Goal: Task Accomplishment & Management: Manage account settings

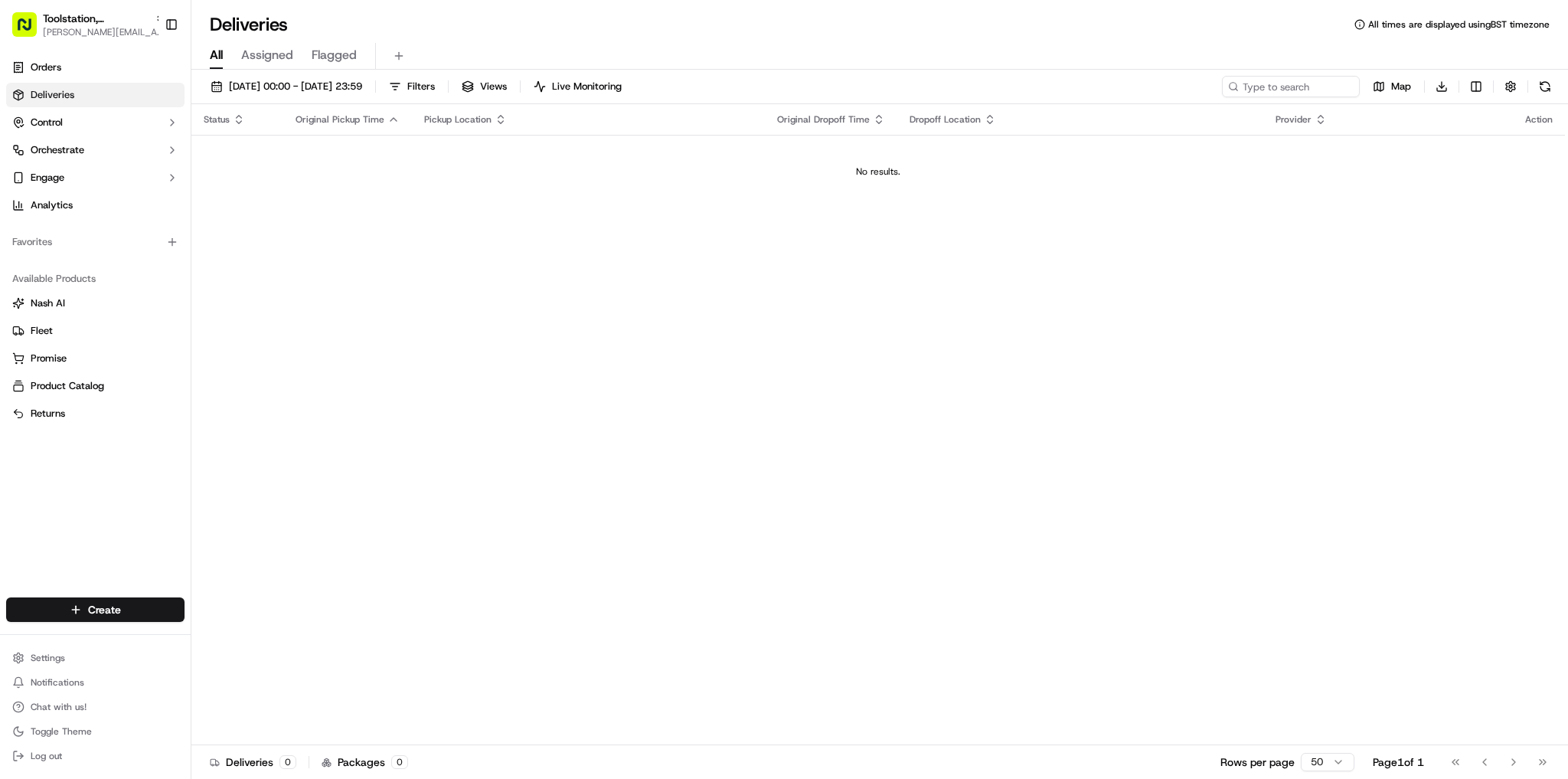
click at [95, 104] on link "Deliveries" at bounding box center [95, 95] width 178 height 25
click at [103, 102] on link "Deliveries" at bounding box center [95, 95] width 178 height 25
click at [119, 31] on span "[PERSON_NAME][EMAIL_ADDRESS][DOMAIN_NAME]" at bounding box center [104, 32] width 123 height 12
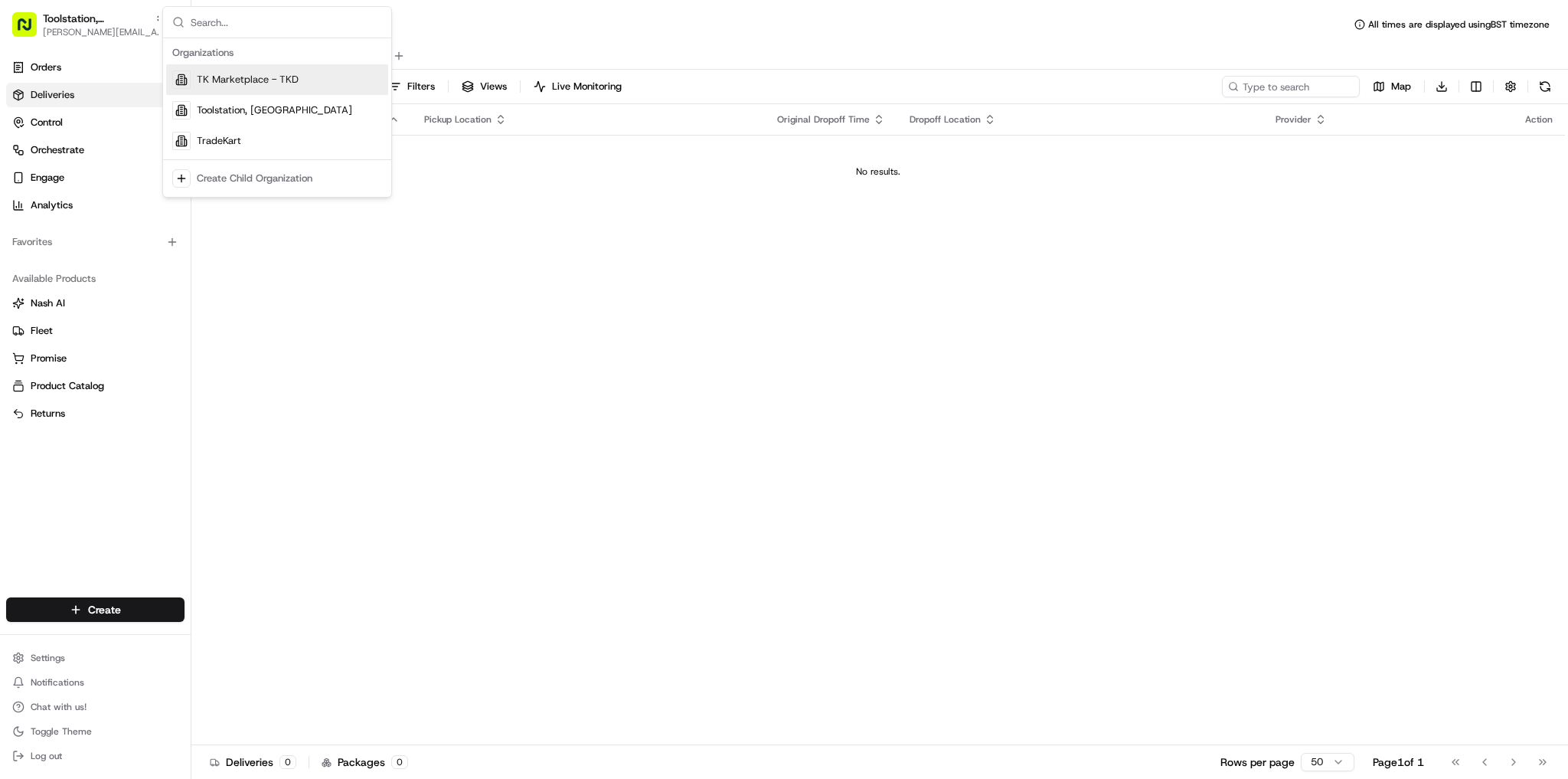
click at [263, 85] on span "TK Marketplace - TKD" at bounding box center [247, 79] width 102 height 14
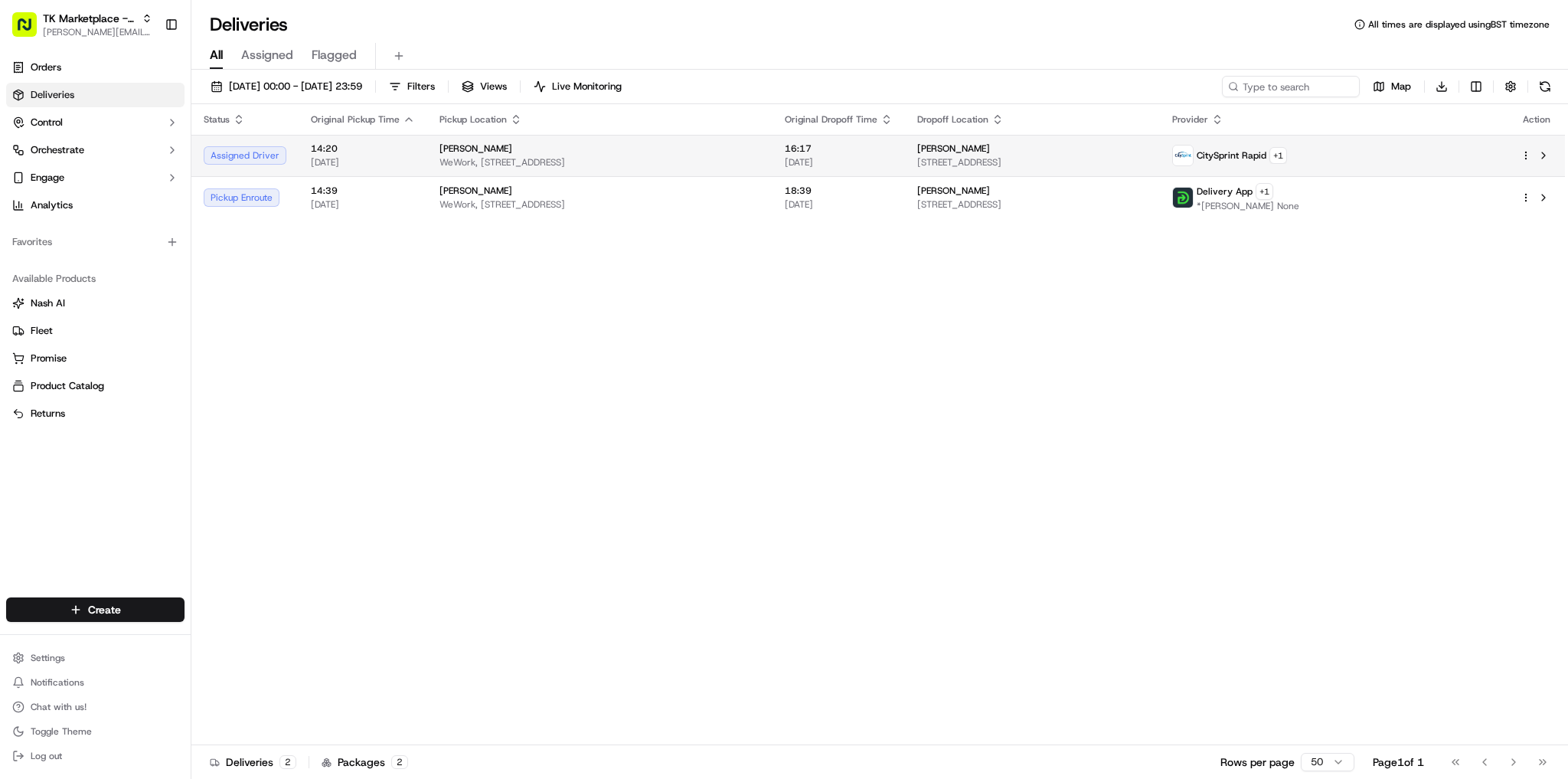
click at [665, 156] on span "WeWork, [STREET_ADDRESS]" at bounding box center [600, 162] width 321 height 12
click at [60, 668] on ul "Settings Notifications Chat with us! Toggle Theme Log out" at bounding box center [95, 707] width 178 height 119
click at [61, 664] on html "TK Marketplace - TKD joao.alpuim@hackandcraft.com Toggle Sidebar Orders Deliver…" at bounding box center [784, 389] width 1568 height 779
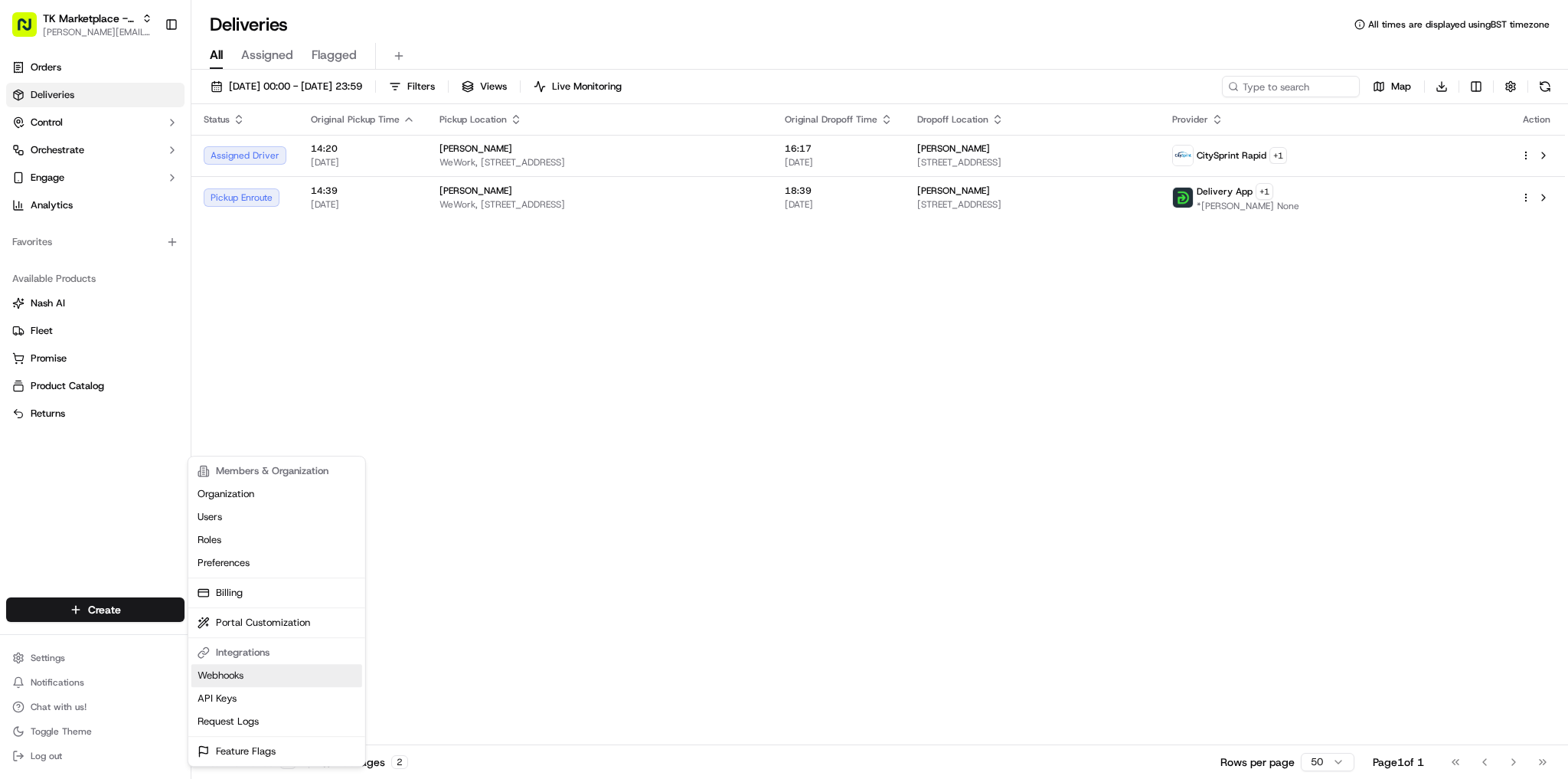
click at [282, 670] on link "Webhooks" at bounding box center [277, 676] width 171 height 23
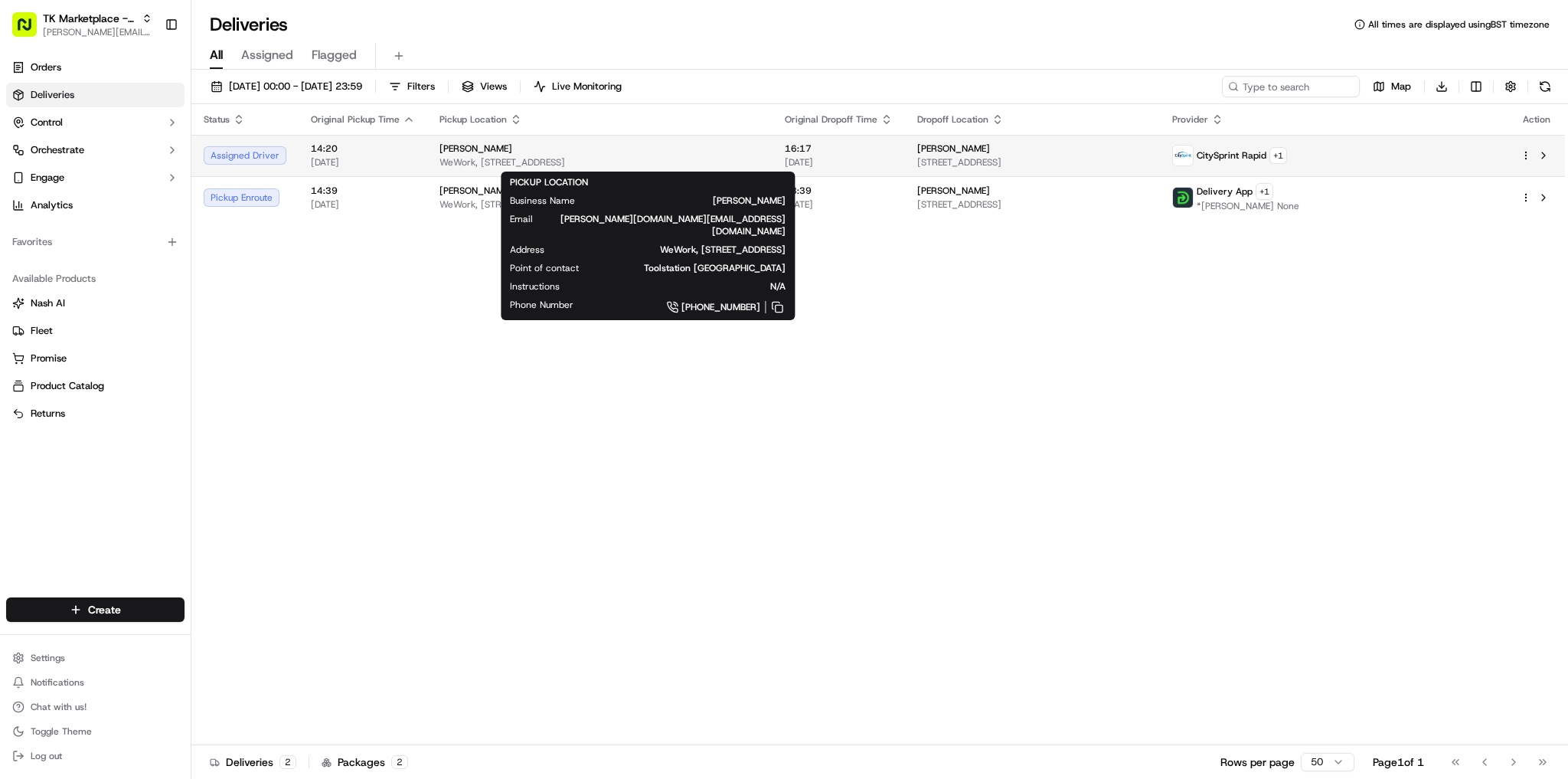
click at [533, 166] on span "WeWork, [STREET_ADDRESS]" at bounding box center [600, 162] width 321 height 12
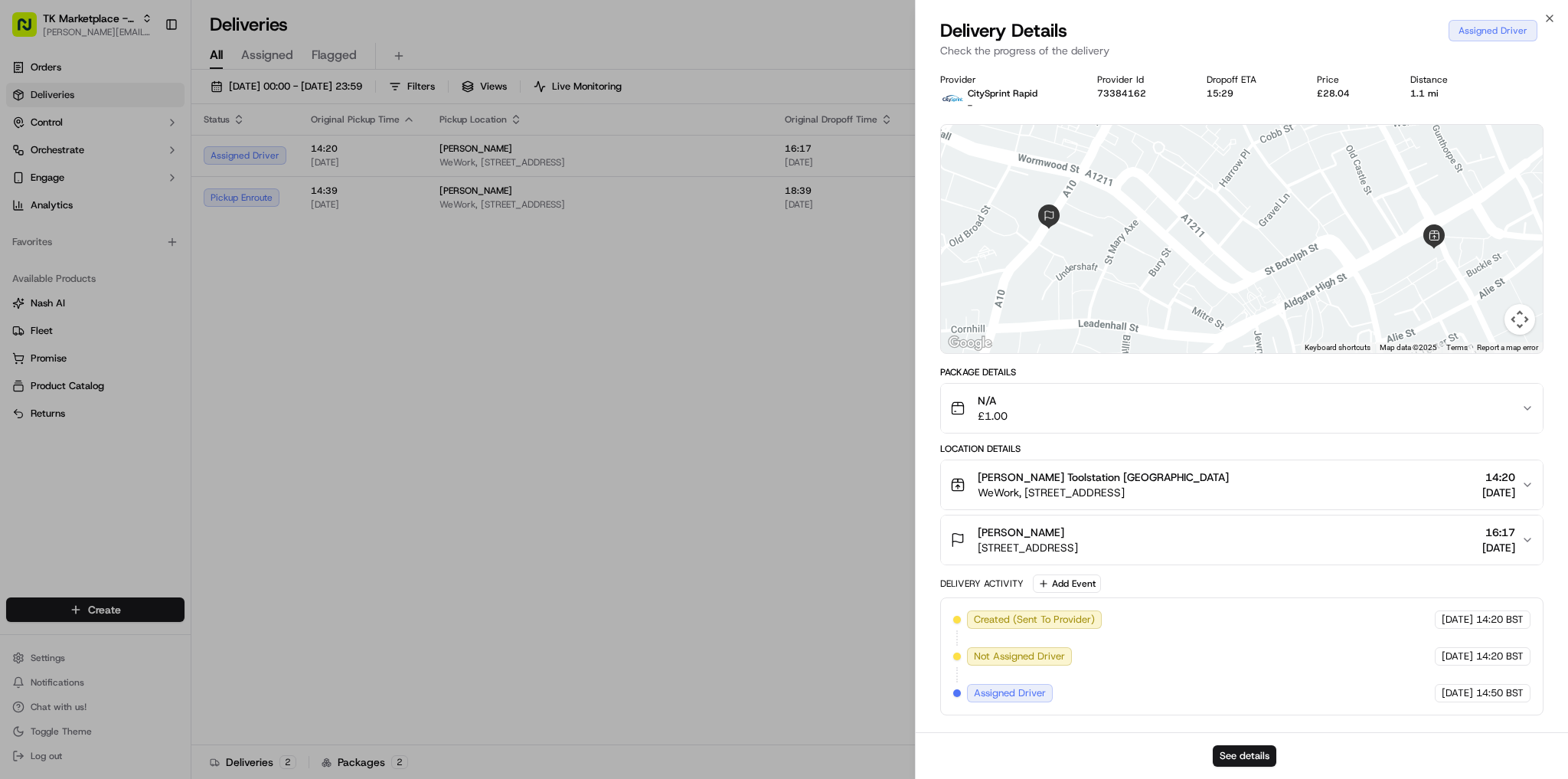
click at [1109, 481] on span "[PERSON_NAME] Toolstation [GEOGRAPHIC_DATA]" at bounding box center [1103, 477] width 251 height 15
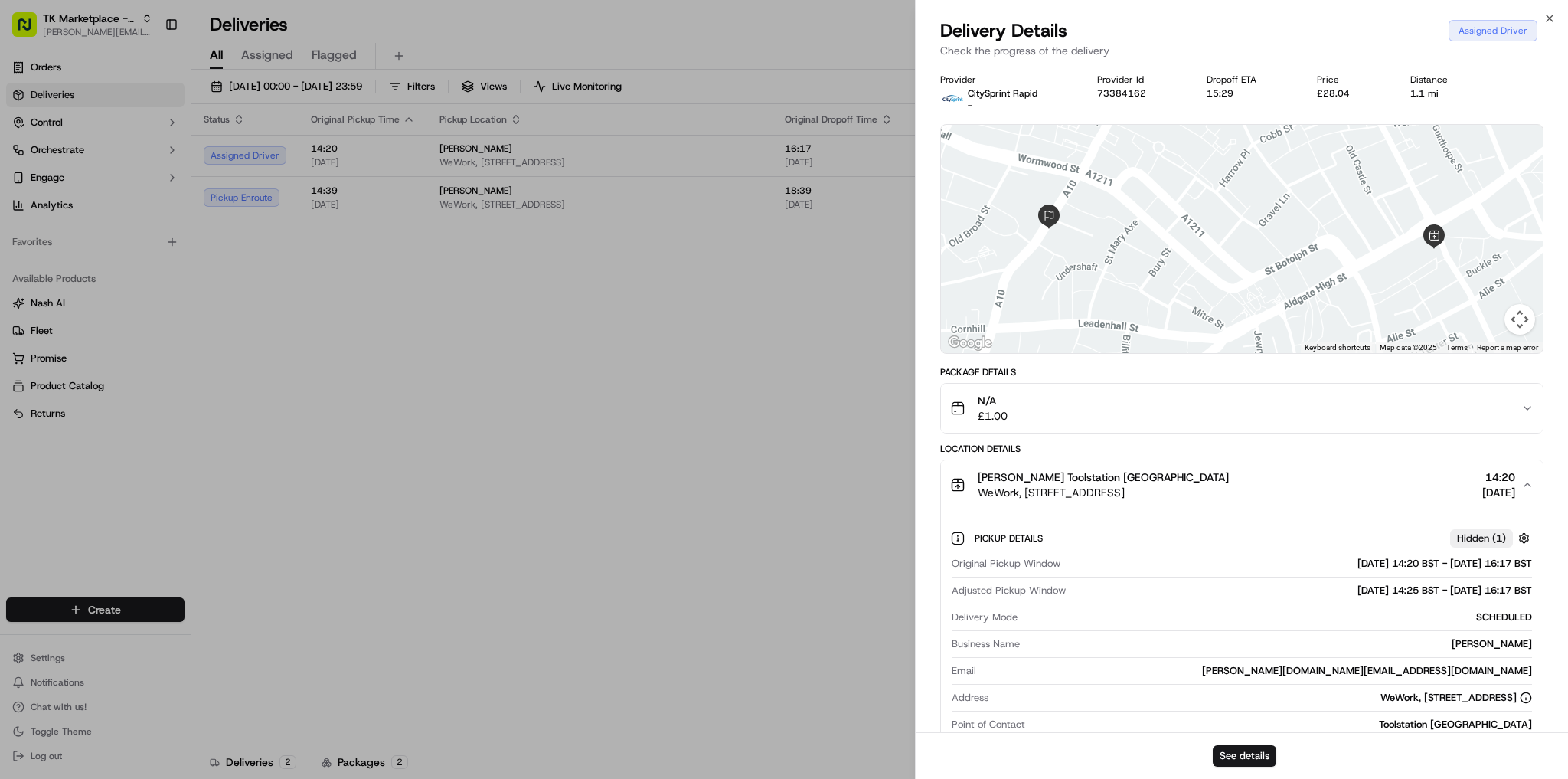
click at [1121, 428] on button "N/A £1.00" at bounding box center [1242, 408] width 602 height 49
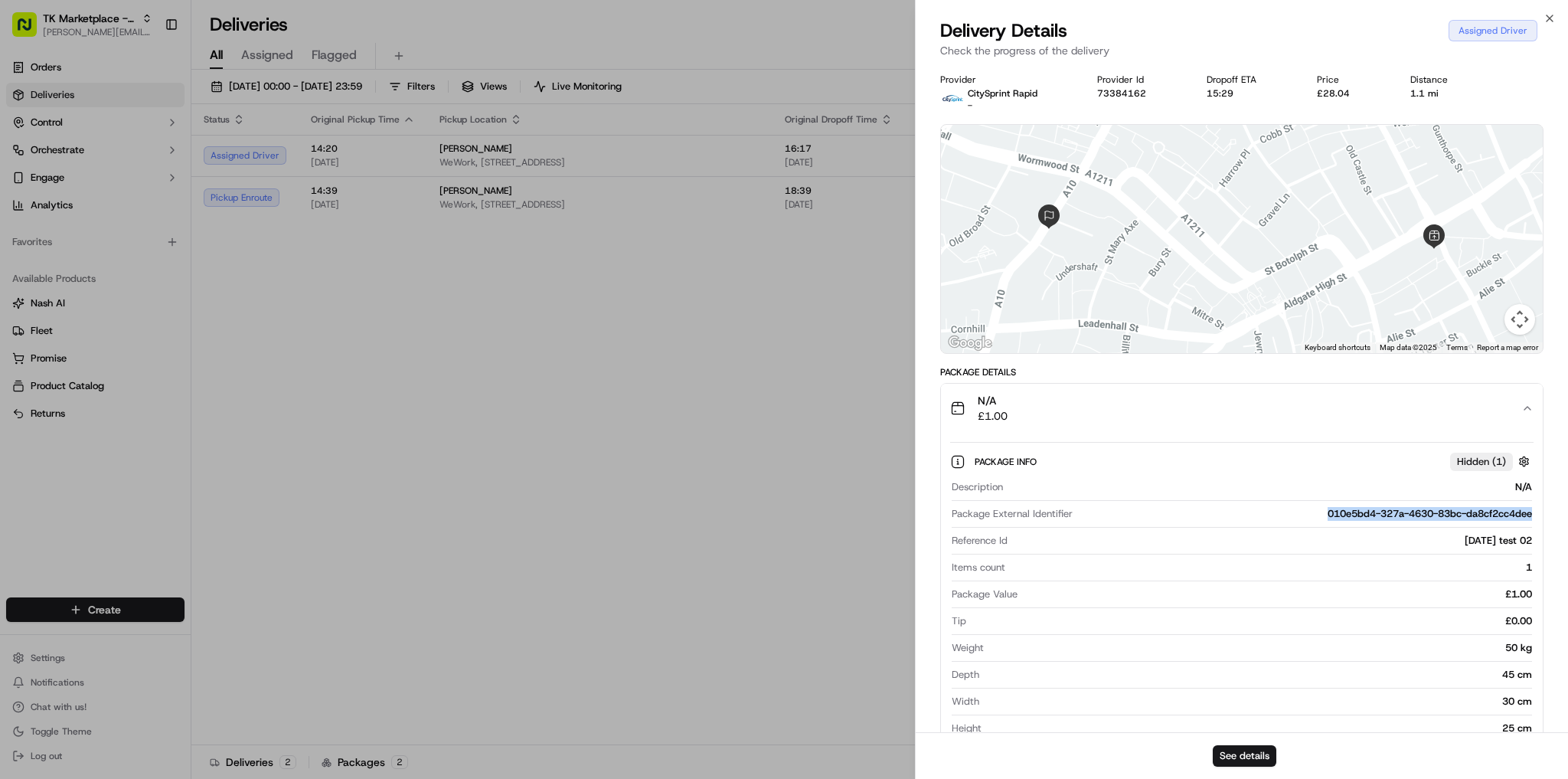
drag, startPoint x: 1315, startPoint y: 510, endPoint x: 1533, endPoint y: 508, distance: 218.0
click at [1533, 508] on div "Description N/A Package External Identifier 010e5bd4-327a-4630-83bc-da8cf2cc4de…" at bounding box center [1242, 608] width 583 height 267
copy div "010e5bd4-327a-4630-83bc-da8cf2cc4dee"
drag, startPoint x: 530, startPoint y: 324, endPoint x: 516, endPoint y: 306, distance: 22.8
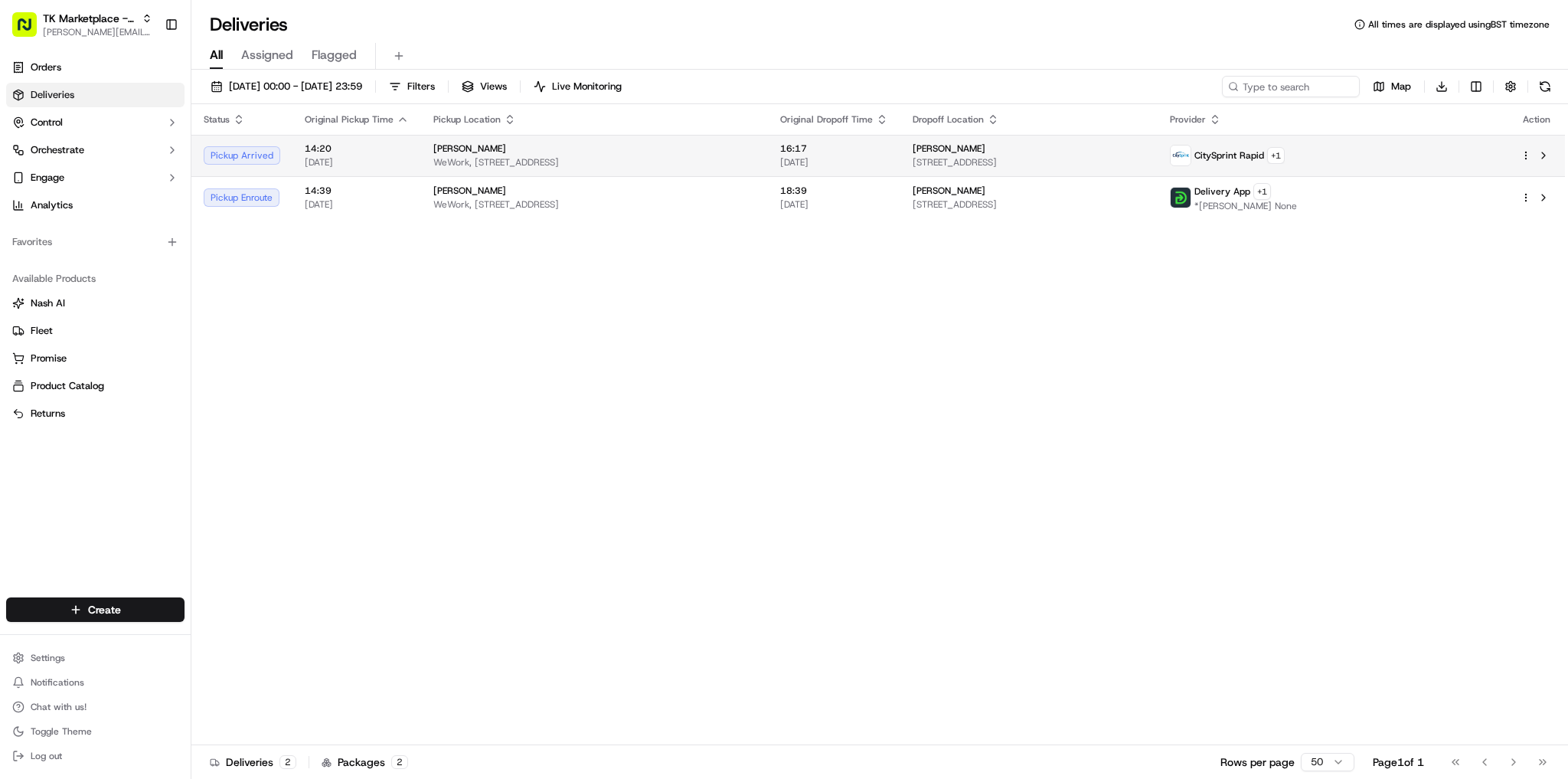
click at [412, 154] on td "14:20 23/09/2025" at bounding box center [357, 155] width 129 height 41
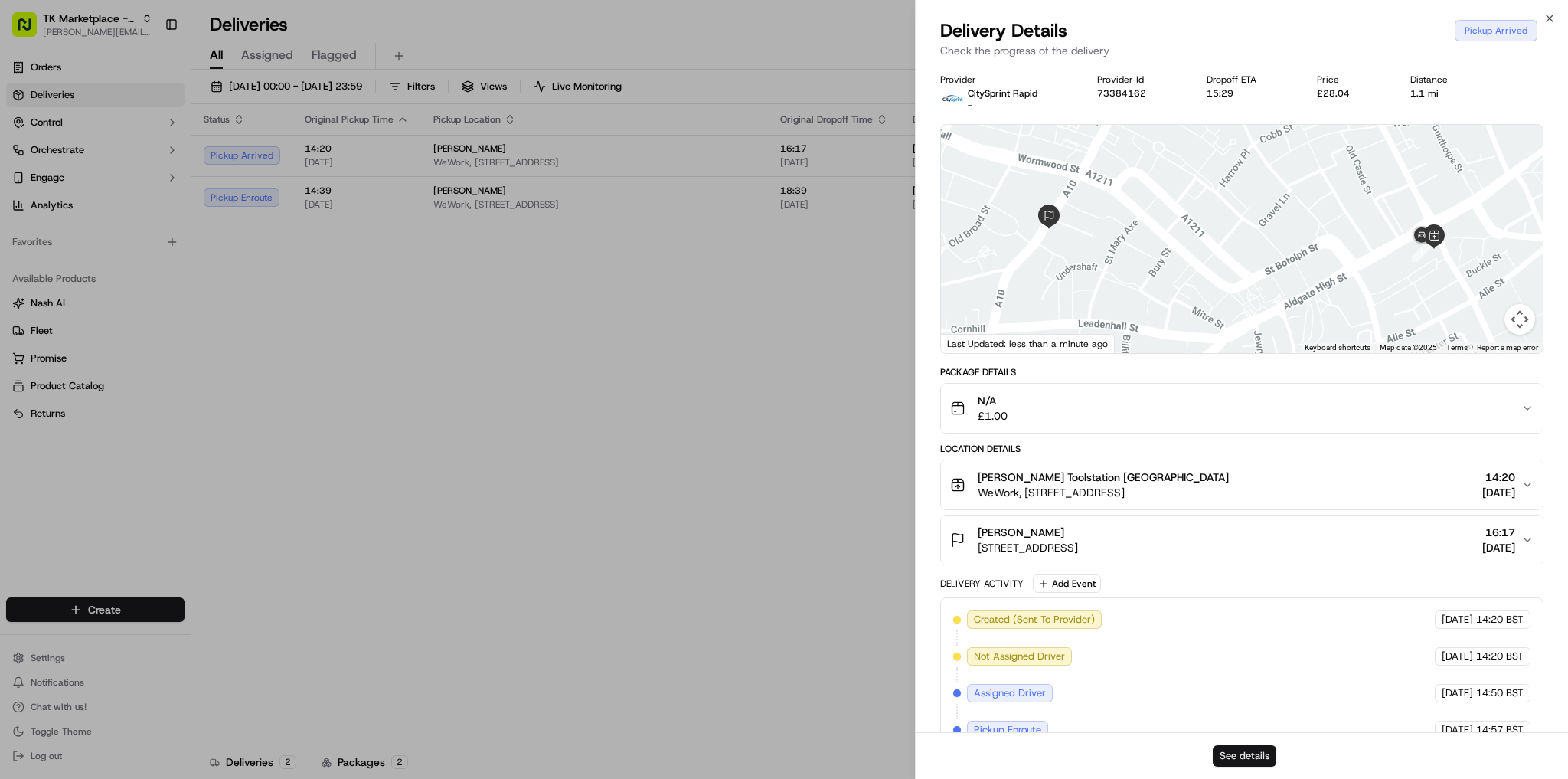
click at [1240, 751] on button "See details" at bounding box center [1245, 756] width 64 height 21
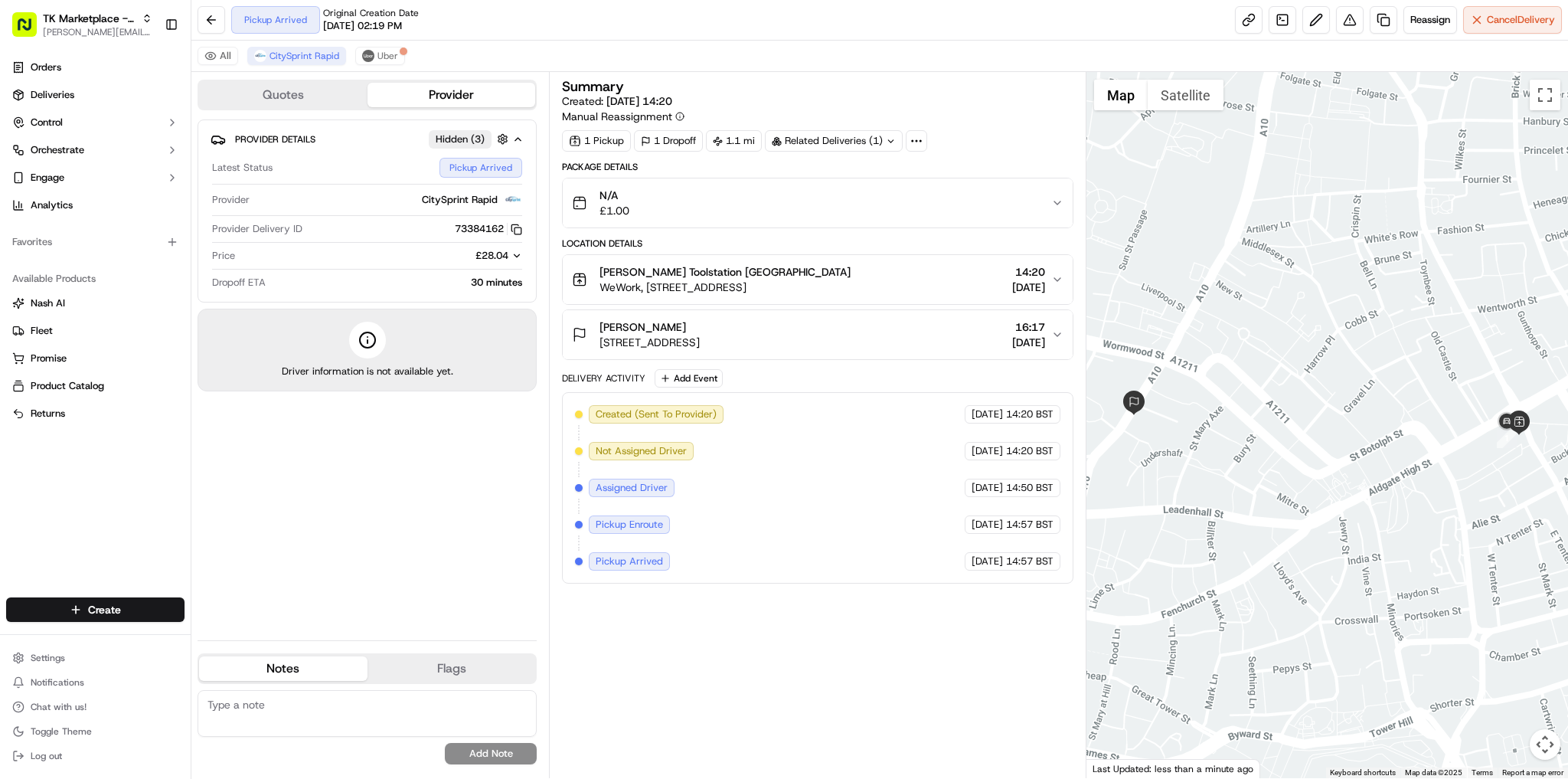
click at [796, 715] on div "Summary Created: [DATE] 14:20 Manual Reassignment 1 Pickup 1 Dropoff 1.1 mi Rel…" at bounding box center [818, 425] width 511 height 691
click at [378, 60] on span "Uber" at bounding box center [388, 56] width 21 height 12
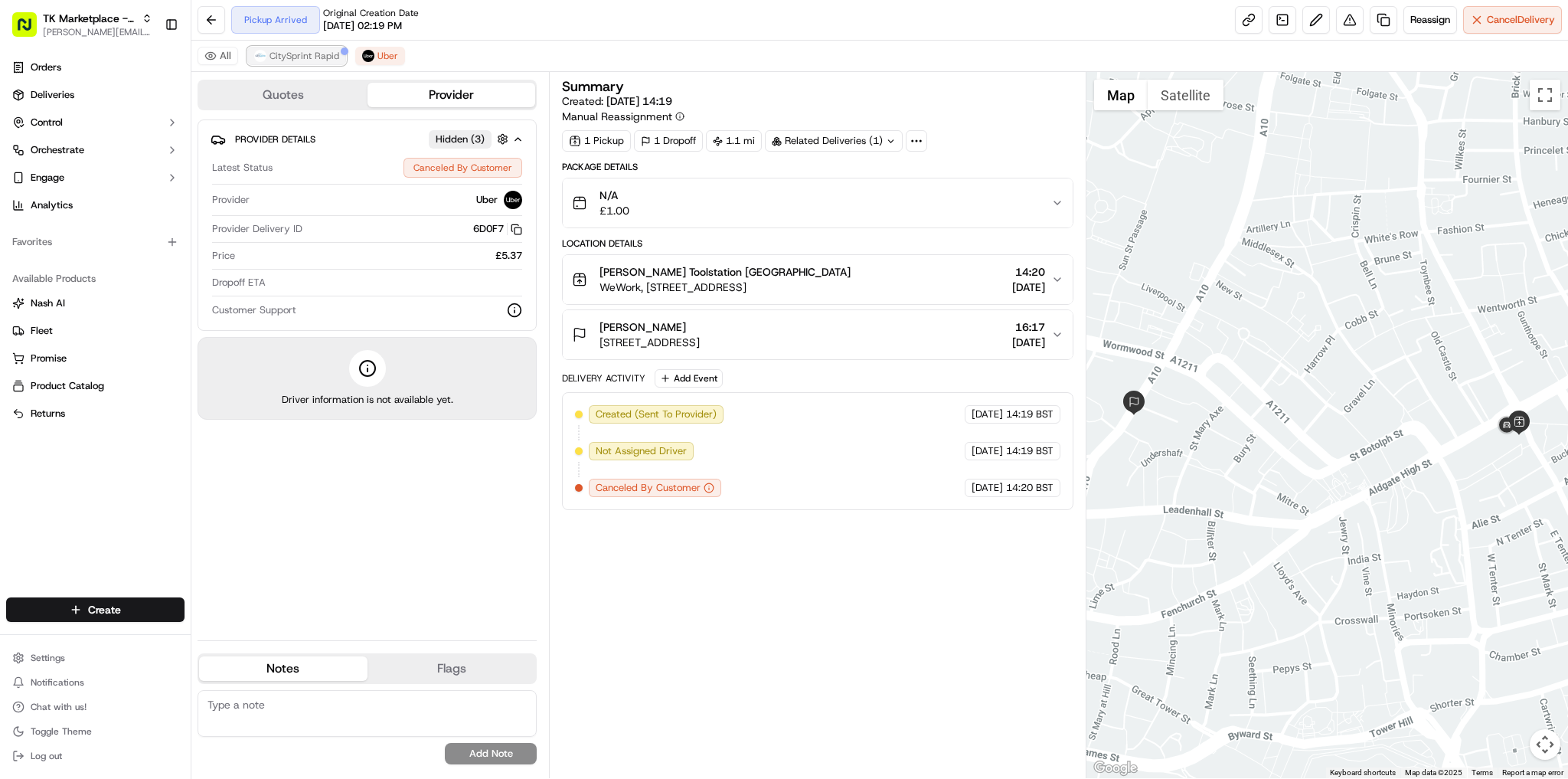
click at [319, 54] on span "CitySprint Rapid" at bounding box center [305, 56] width 70 height 12
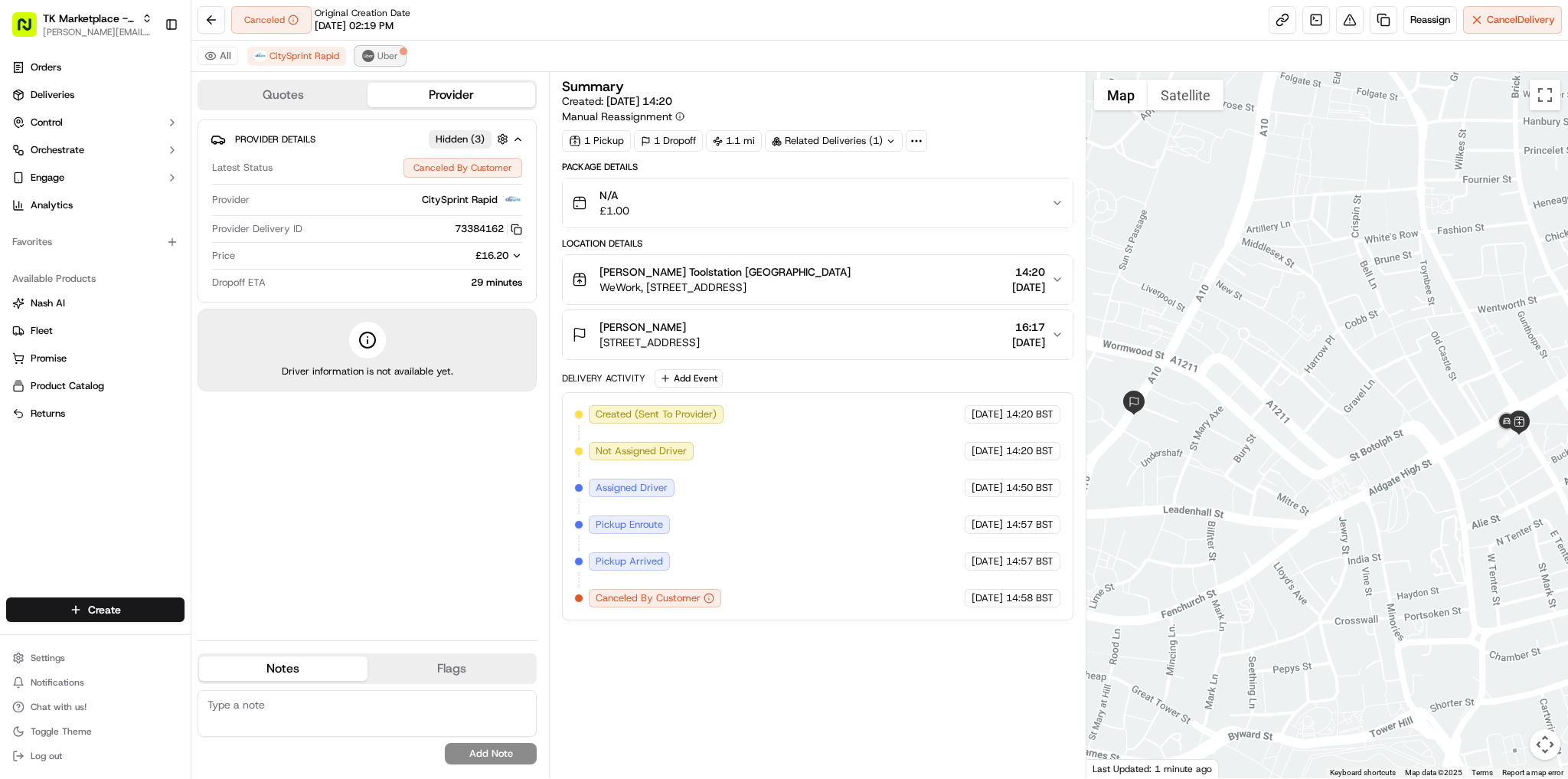
click at [391, 57] on span "Uber" at bounding box center [388, 56] width 21 height 12
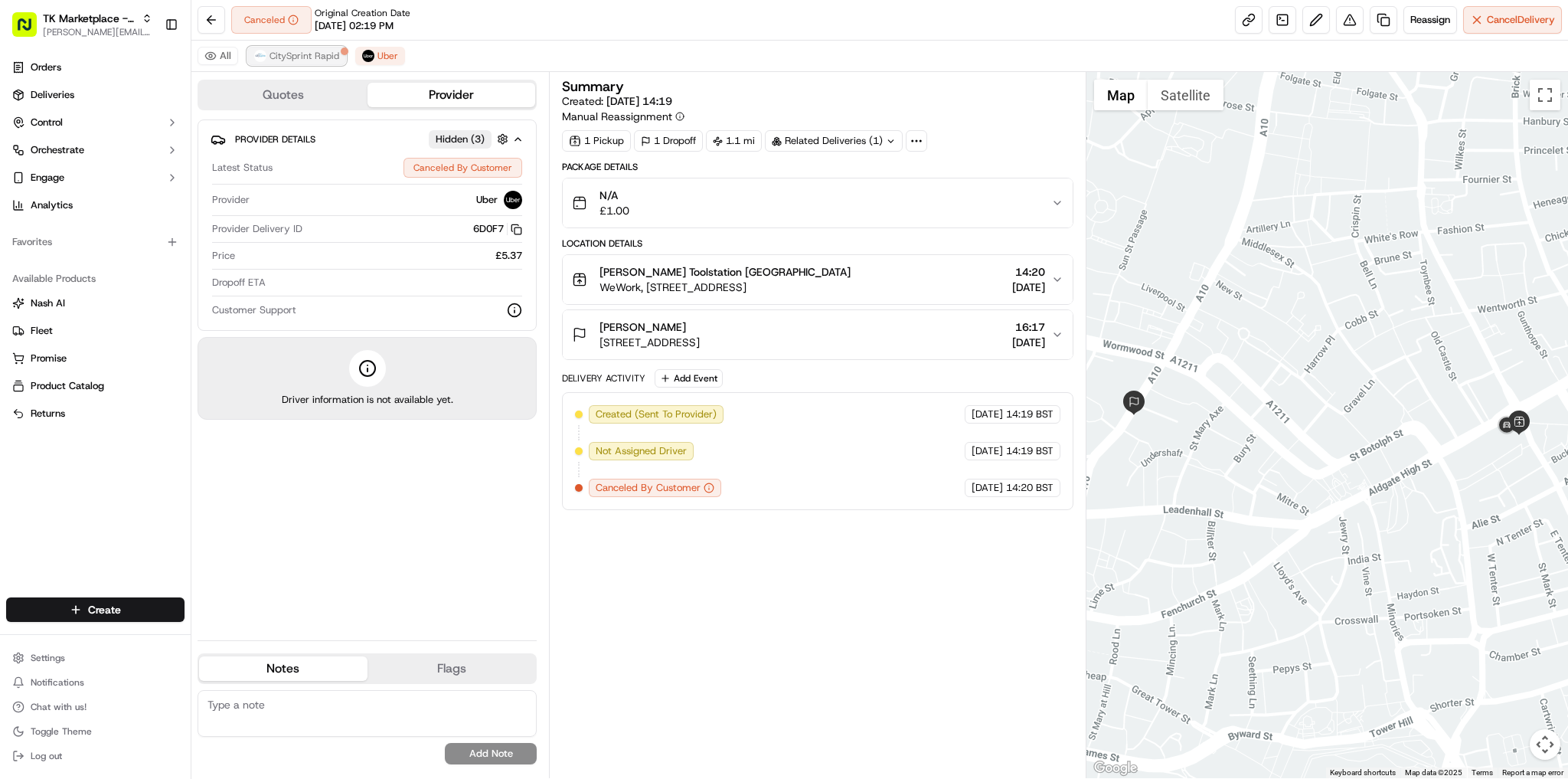
click at [331, 60] on span "CitySprint Rapid" at bounding box center [305, 56] width 70 height 12
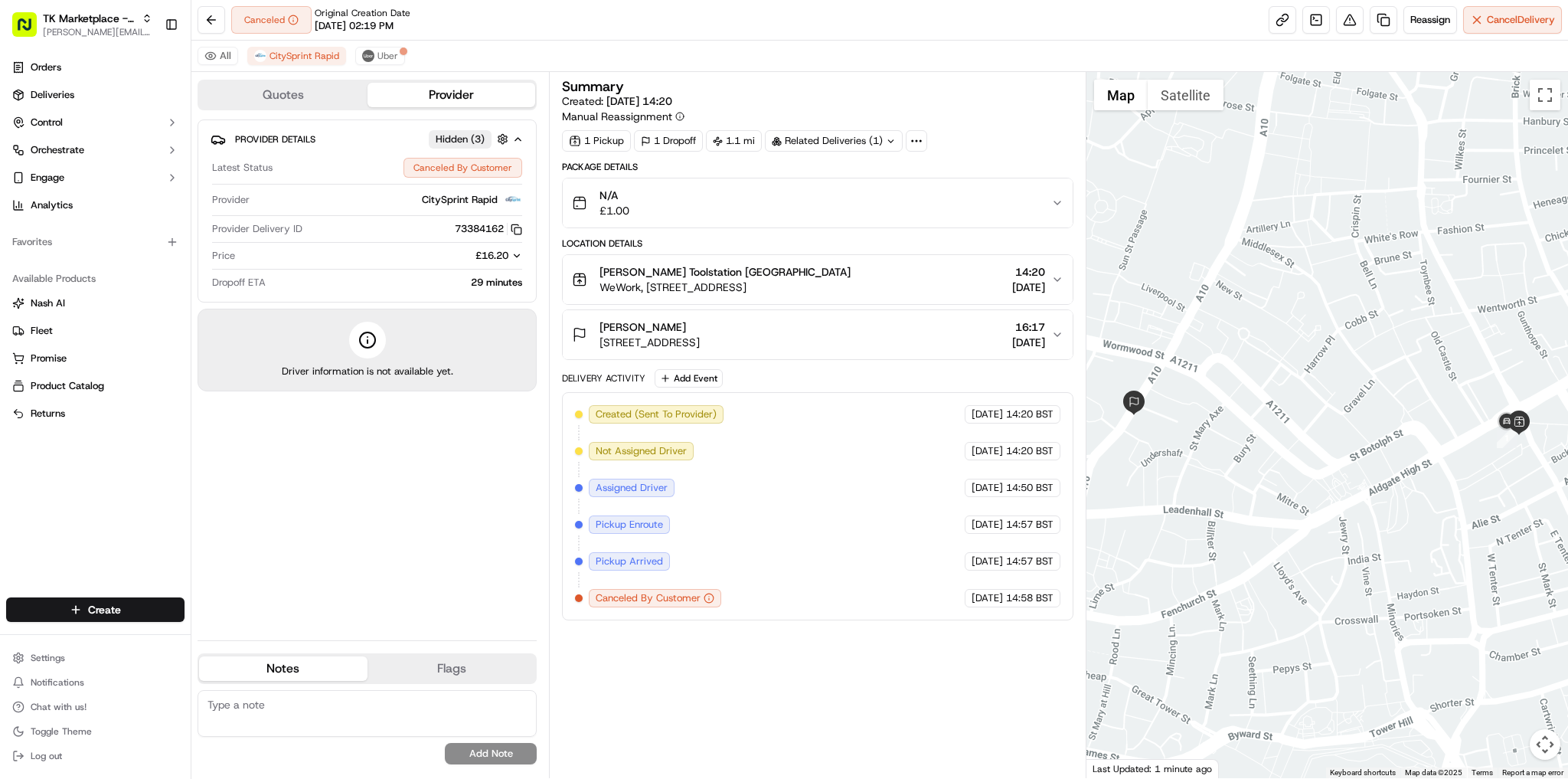
click at [882, 299] on button "[PERSON_NAME] Toolstation [GEOGRAPHIC_DATA] WeWork, [GEOGRAPHIC_DATA], [STREET_…" at bounding box center [817, 280] width 509 height 49
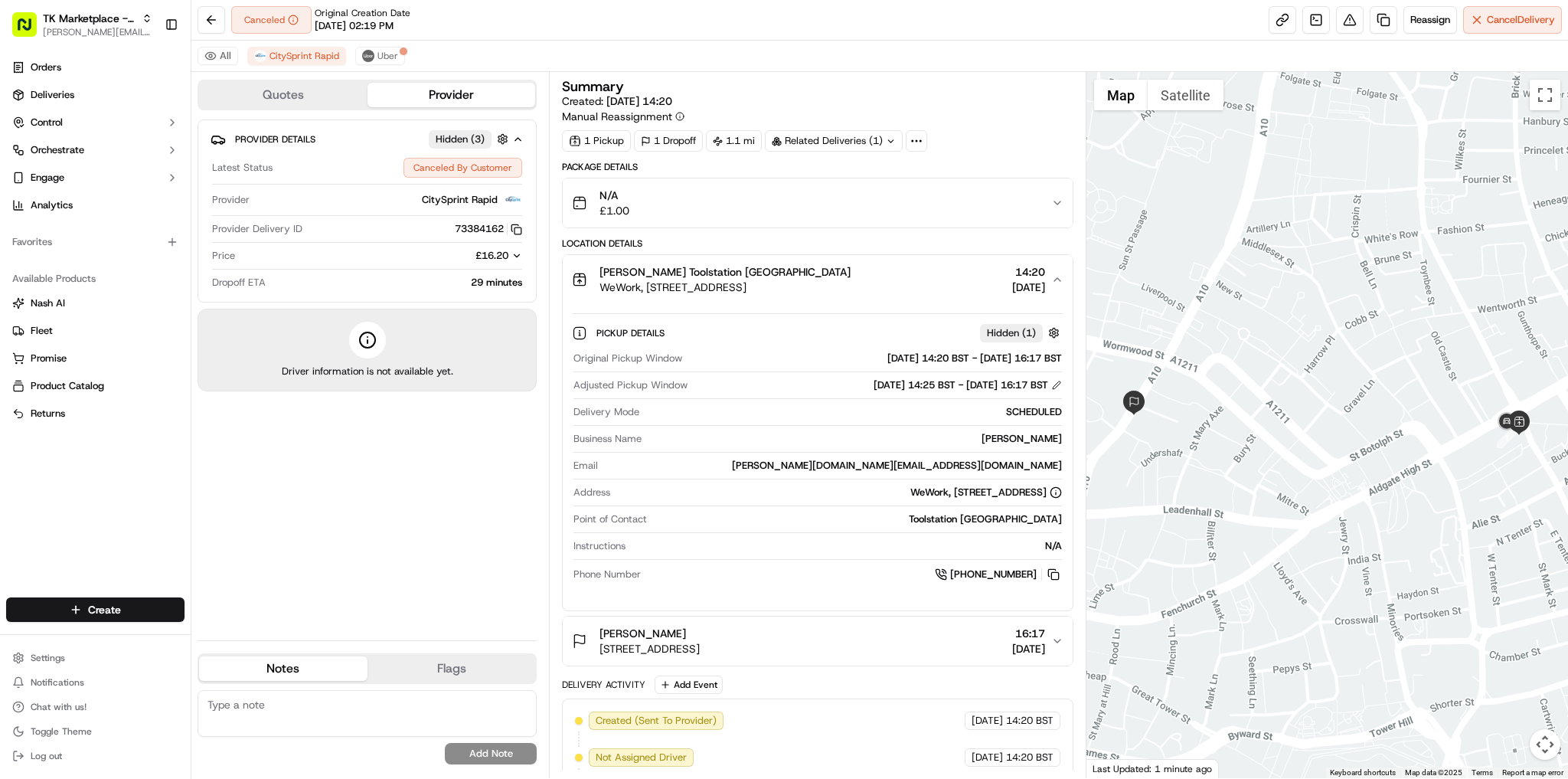
click at [462, 458] on div "Provider Details Hidden ( 3 ) Latest Status Canceled By Customer Provider CityS…" at bounding box center [367, 373] width 339 height 508
click at [82, 658] on html "TK Marketplace - TKD [EMAIL_ADDRESS][DOMAIN_NAME] Toggle Sidebar Orders Deliver…" at bounding box center [784, 389] width 1568 height 779
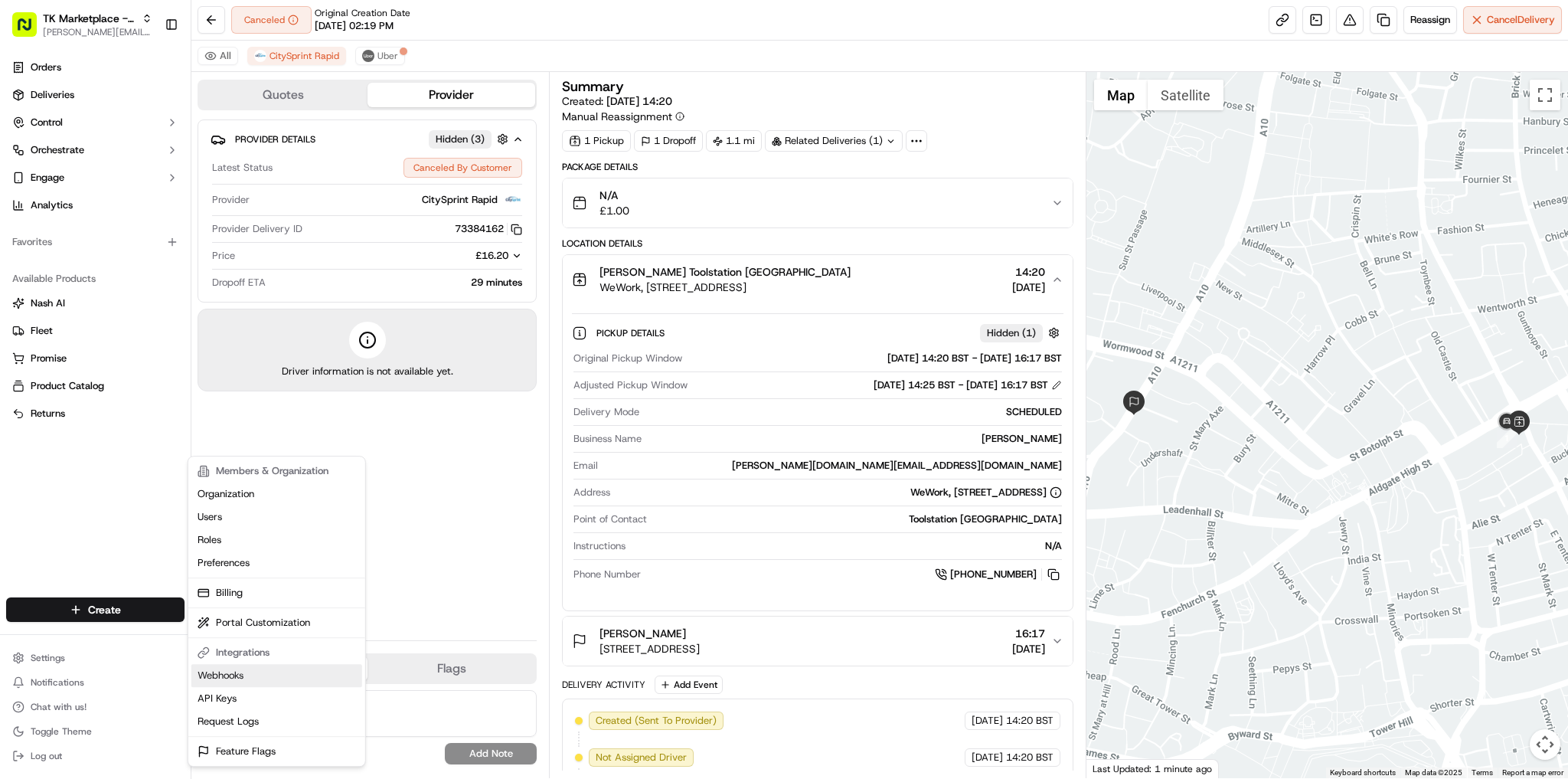
click at [257, 683] on link "Webhooks" at bounding box center [277, 676] width 171 height 23
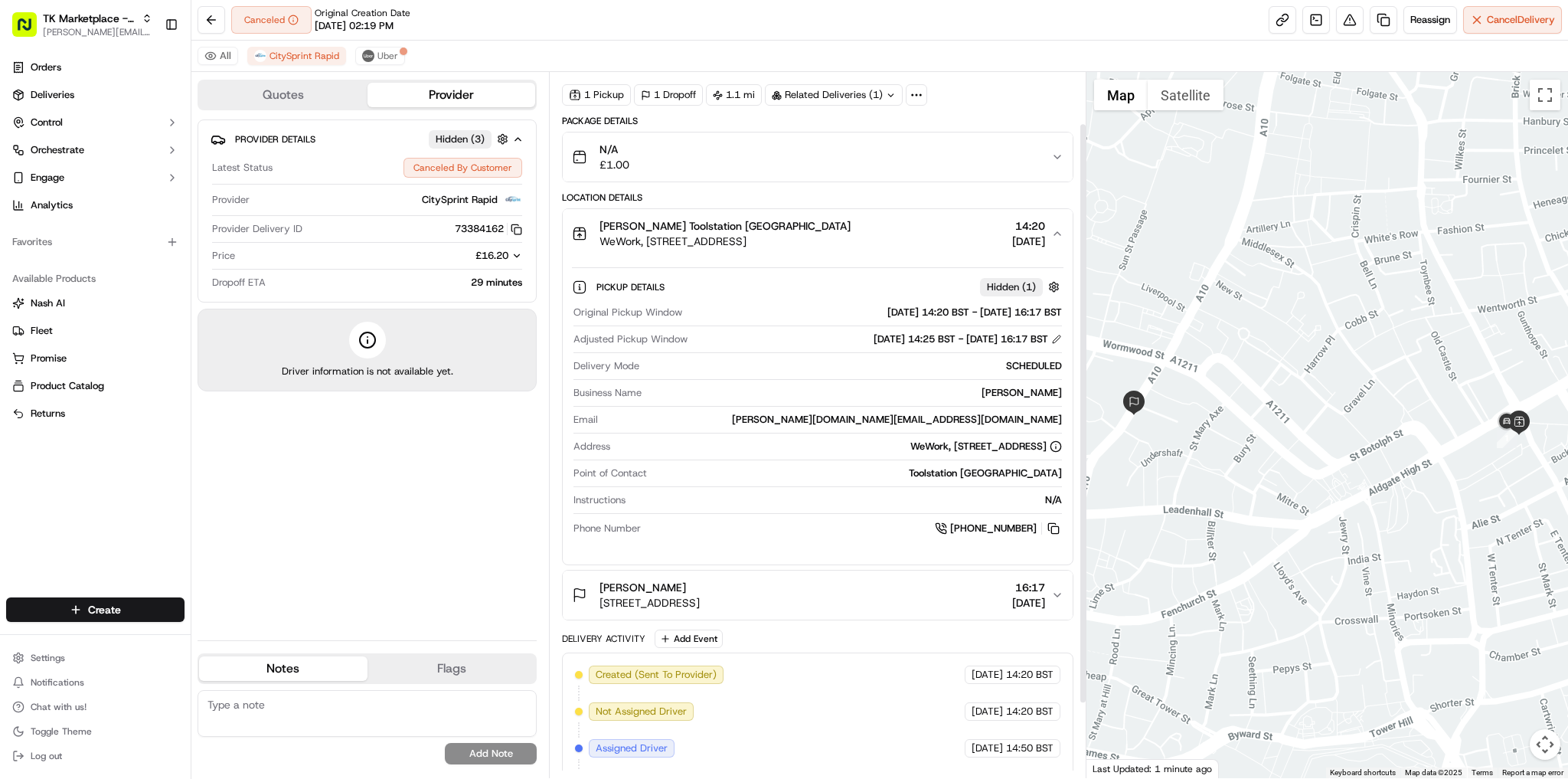
scroll to position [152, 0]
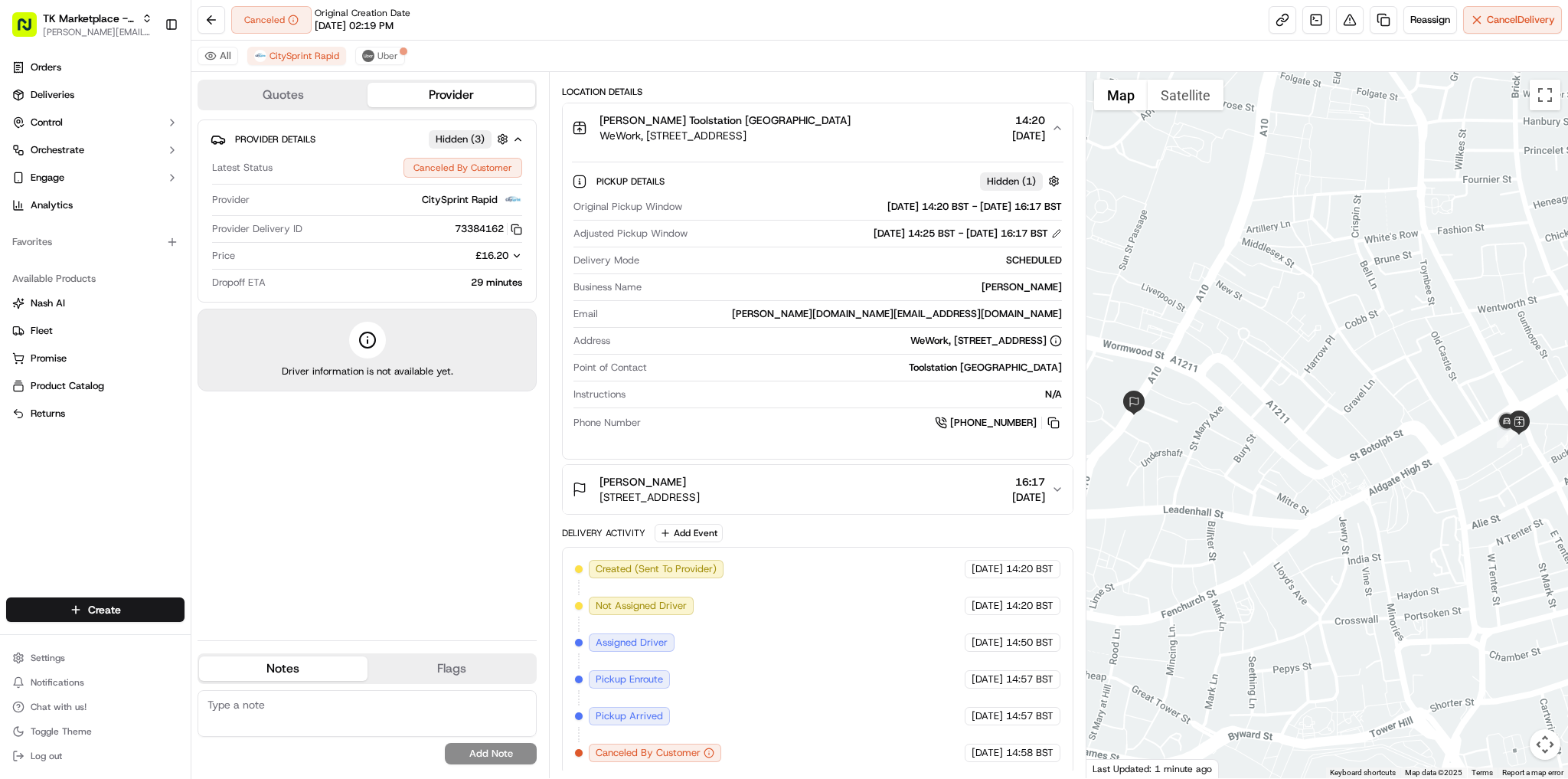
click at [891, 493] on div "[PERSON_NAME] [STREET_ADDRESS], [GEOGRAPHIC_DATA] 16:17 [DATE]" at bounding box center [811, 489] width 479 height 31
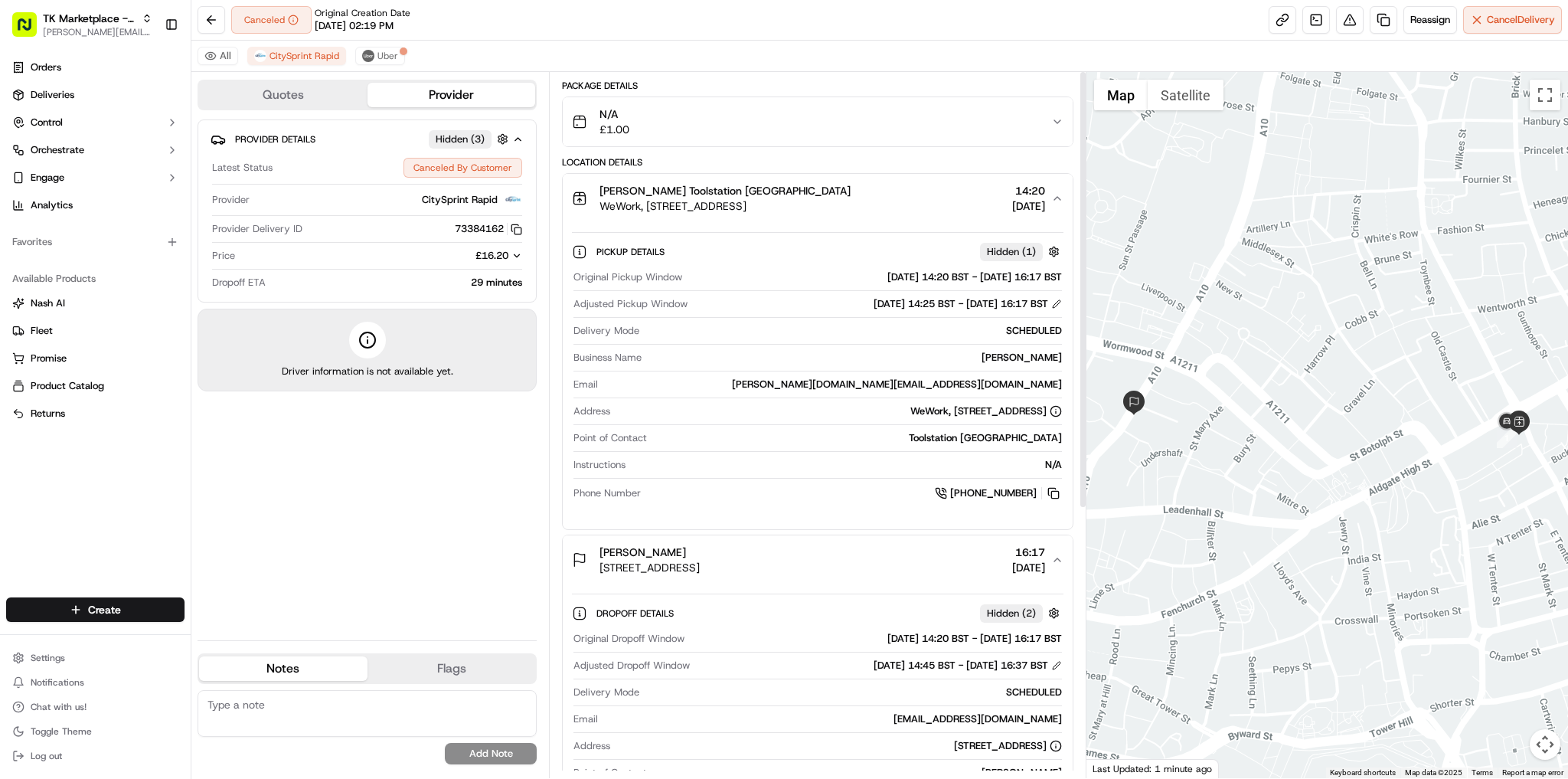
scroll to position [0, 0]
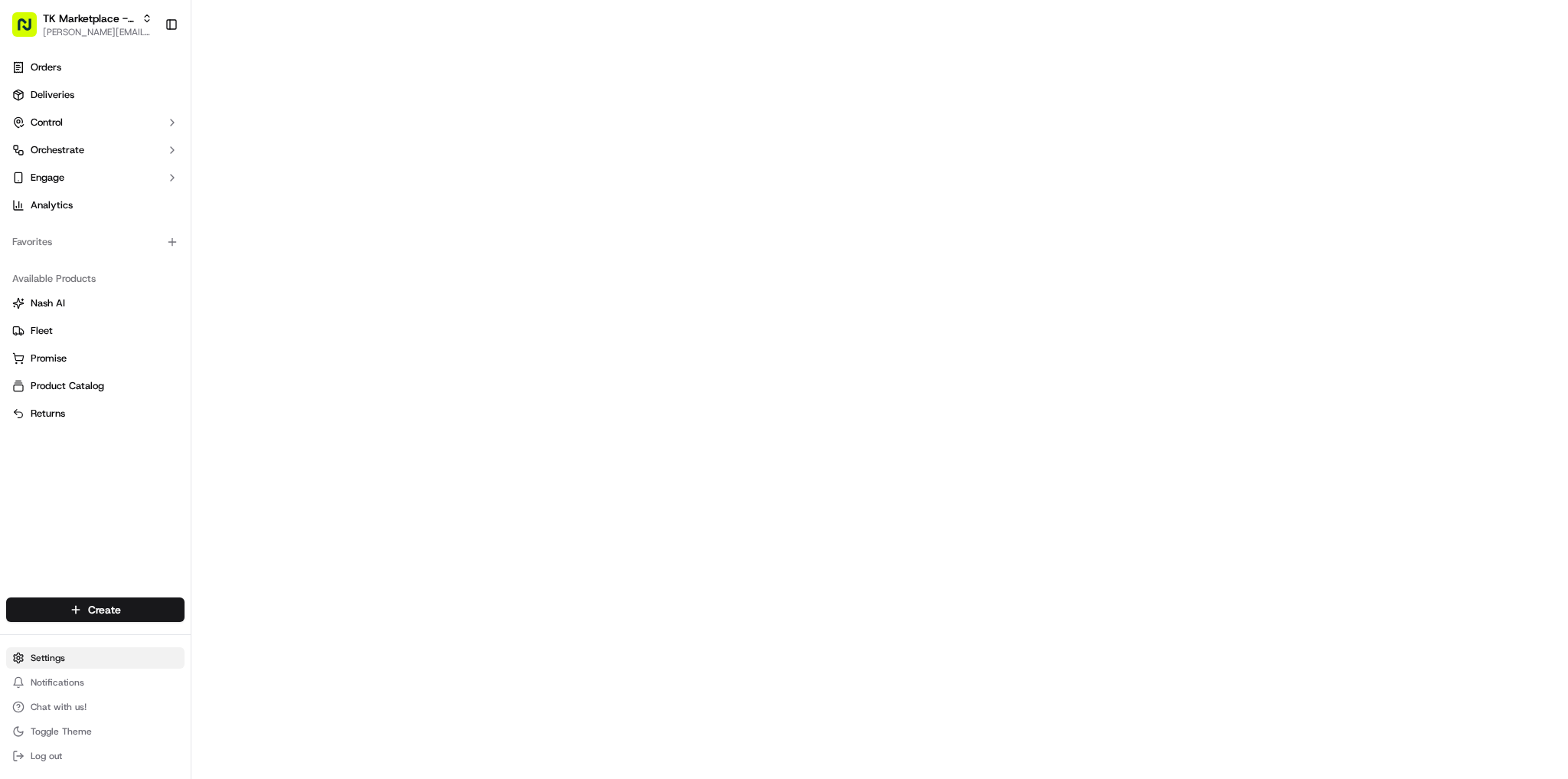
click at [62, 656] on html "TK Marketplace - TKD joao.alpuim@hackandcraft.com Toggle Sidebar Orders Deliver…" at bounding box center [784, 389] width 1568 height 779
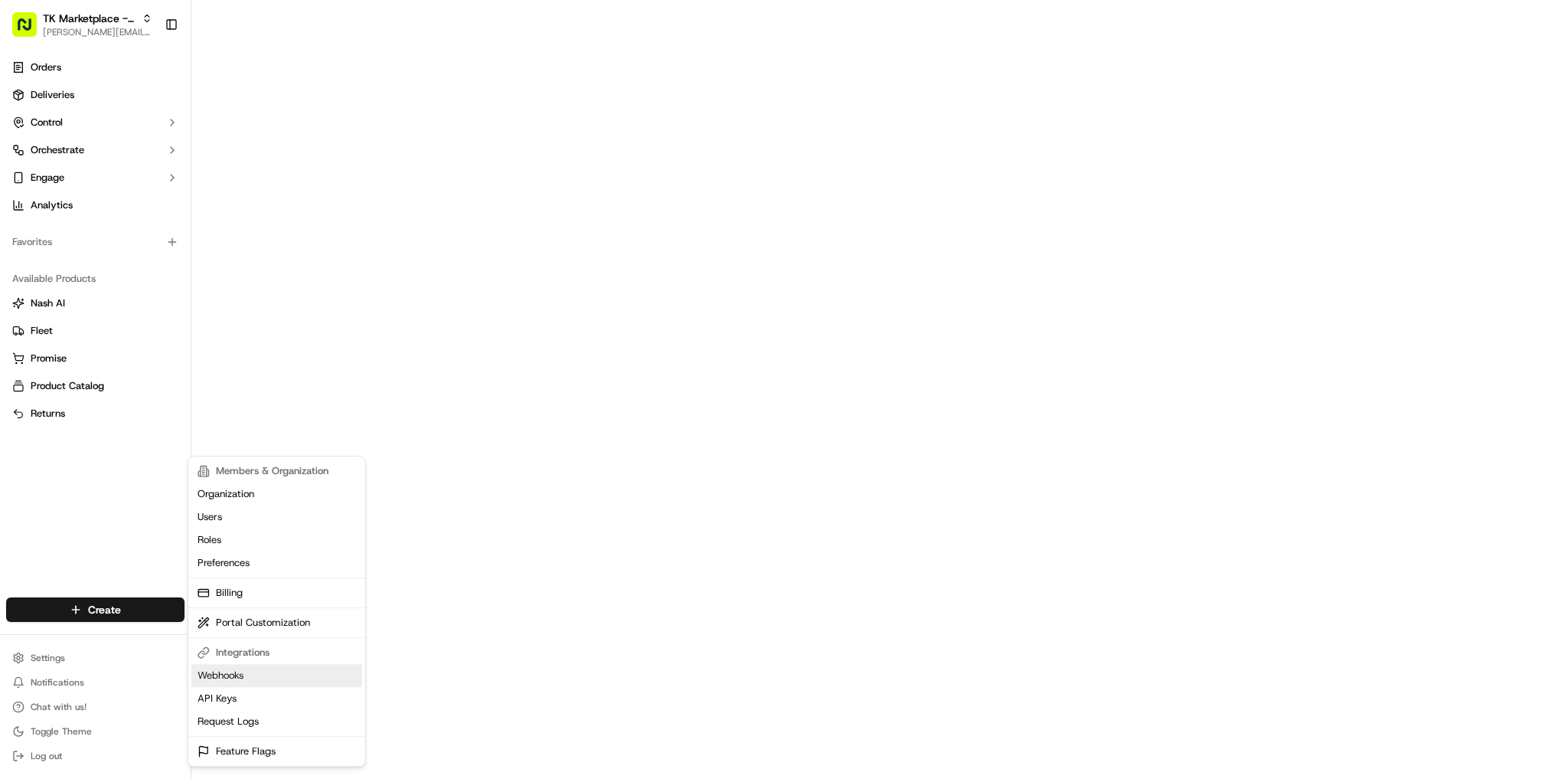
click at [267, 673] on link "Webhooks" at bounding box center [277, 676] width 171 height 23
